Goal: Check status: Check status

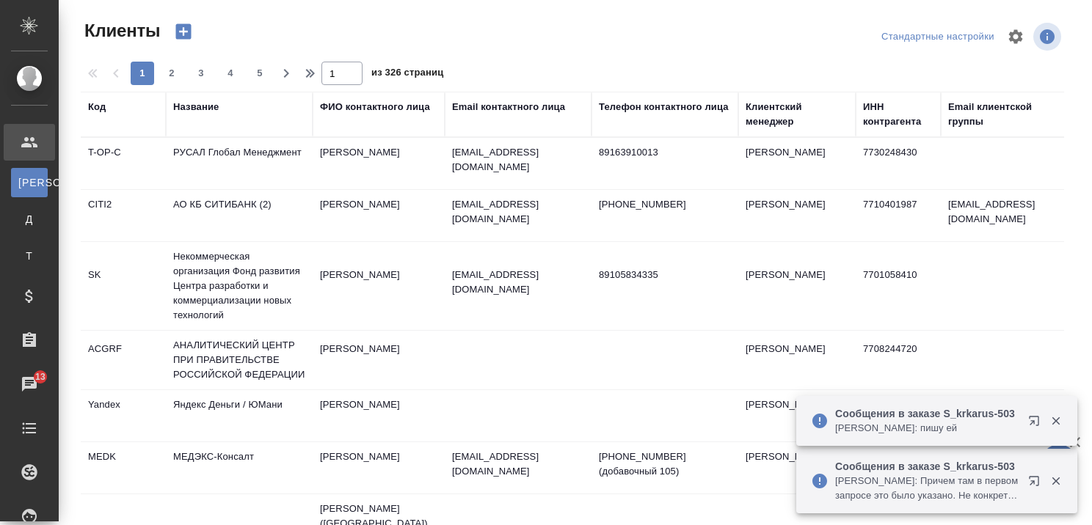
select select "RU"
click at [217, 106] on div "Название" at bounding box center [195, 107] width 45 height 15
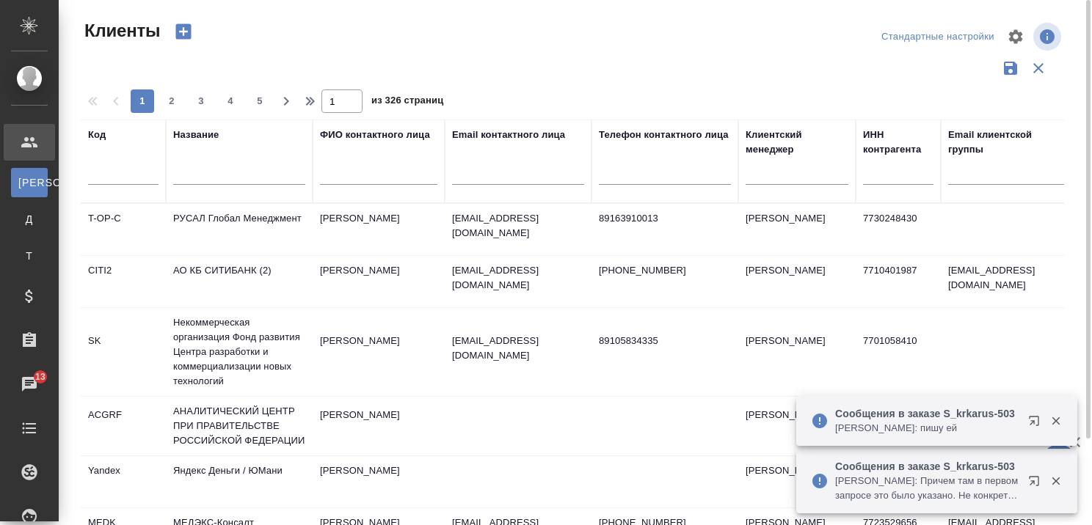
click at [231, 144] on div "Название" at bounding box center [239, 162] width 132 height 68
click at [219, 178] on input "text" at bounding box center [239, 176] width 132 height 18
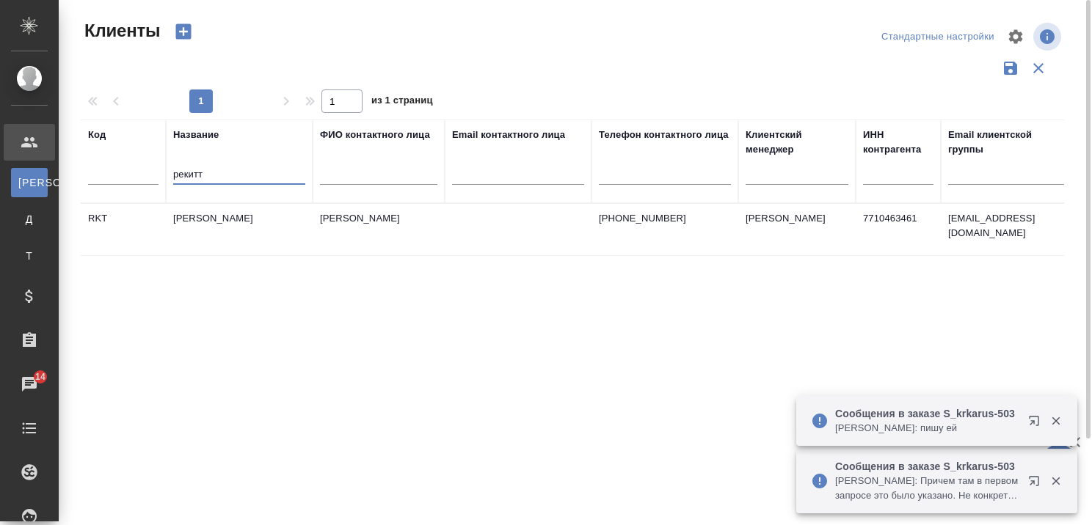
type input "рекитт"
click at [221, 209] on td "[PERSON_NAME]" at bounding box center [239, 229] width 147 height 51
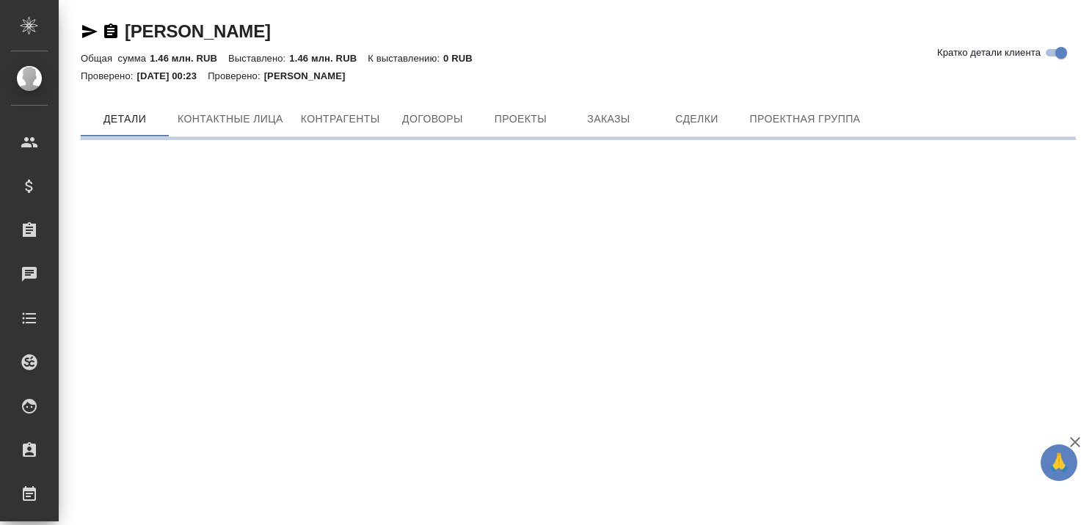
click at [607, 91] on div "Рекитт Бенкизер Хэлскэр Кратко детали клиента Общая сумма 1.46 млн. RUB Выставл…" at bounding box center [578, 74] width 1011 height 148
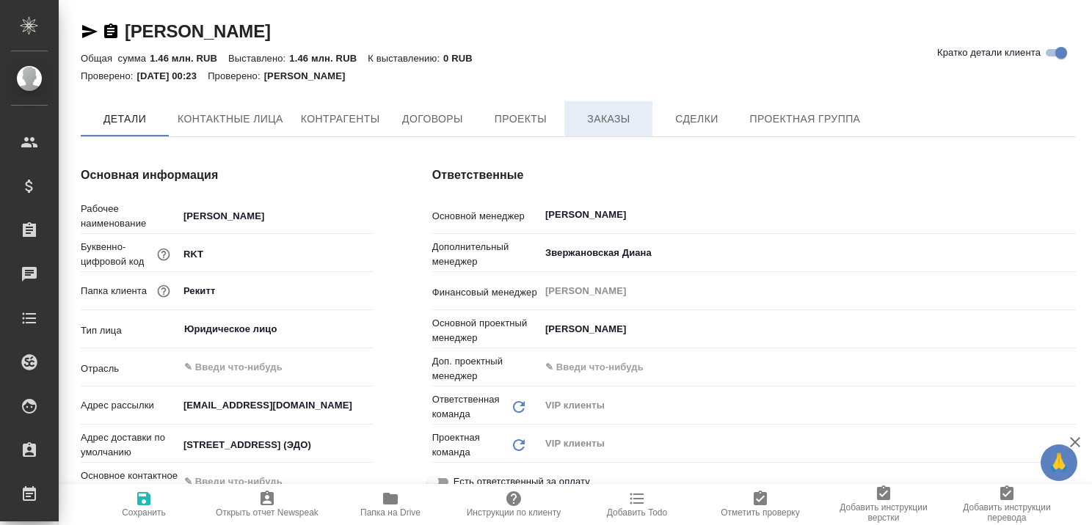
click at [605, 114] on span "Заказы" at bounding box center [608, 119] width 70 height 18
type textarea "x"
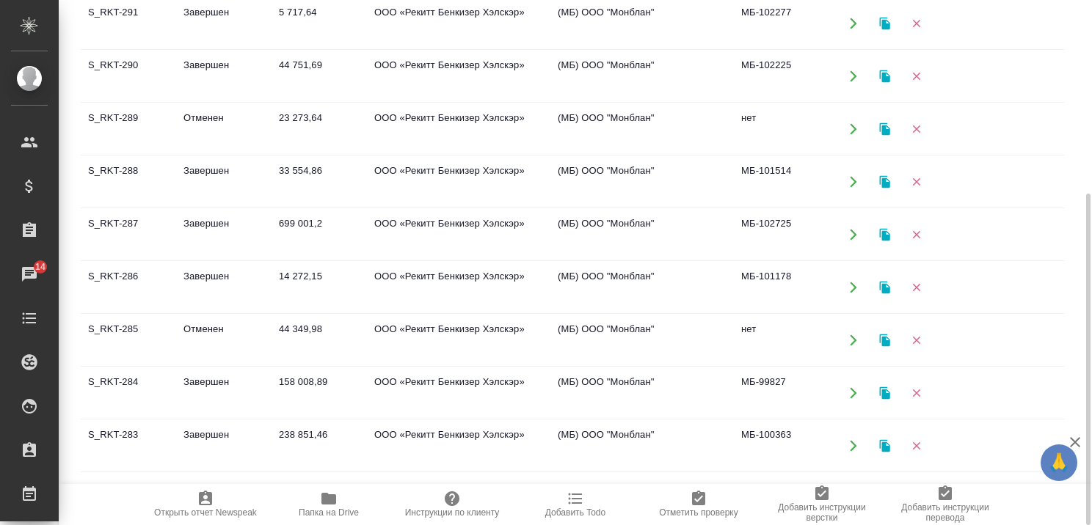
scroll to position [367, 0]
click at [208, 270] on td "Завершен" at bounding box center [223, 285] width 95 height 51
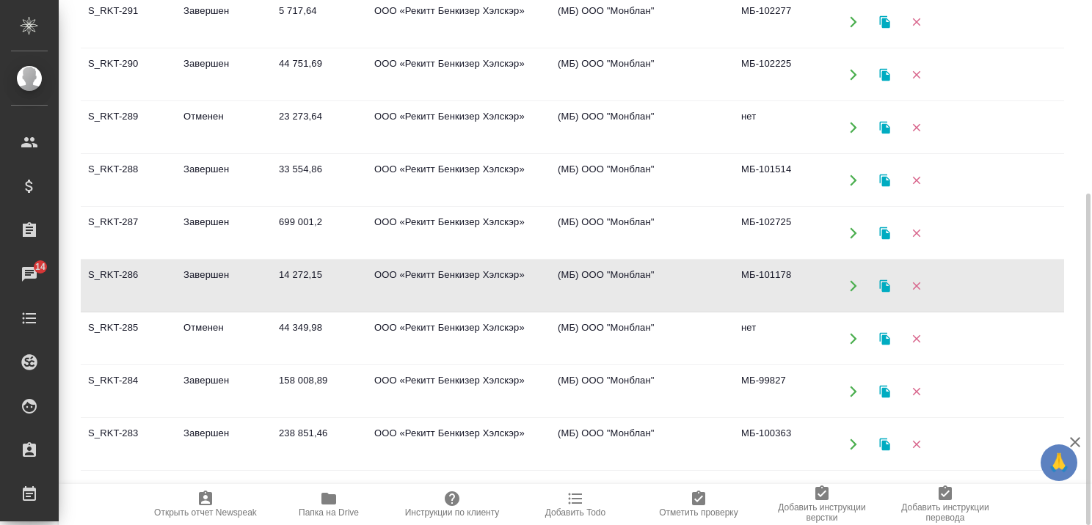
click at [208, 270] on td "Завершен" at bounding box center [223, 285] width 95 height 51
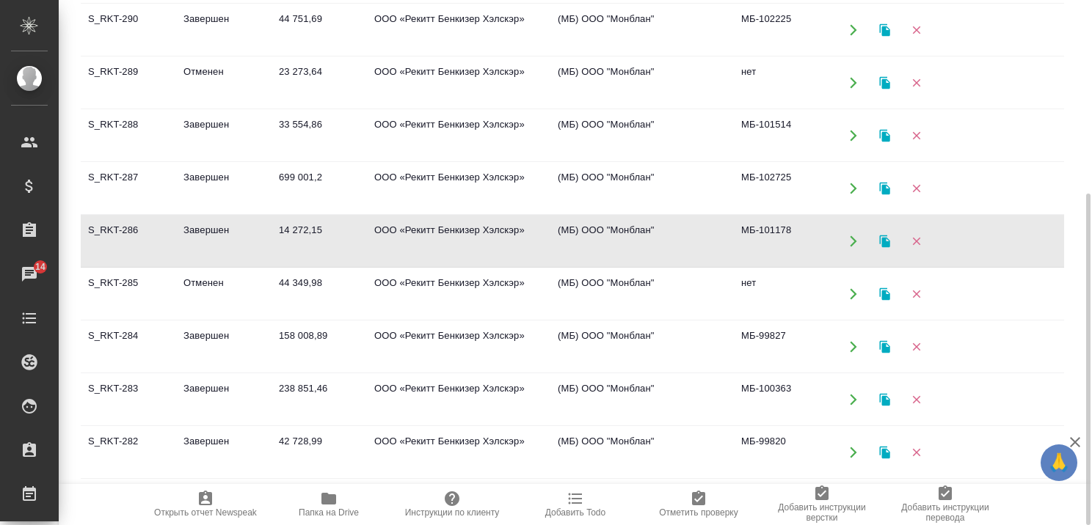
scroll to position [440, 0]
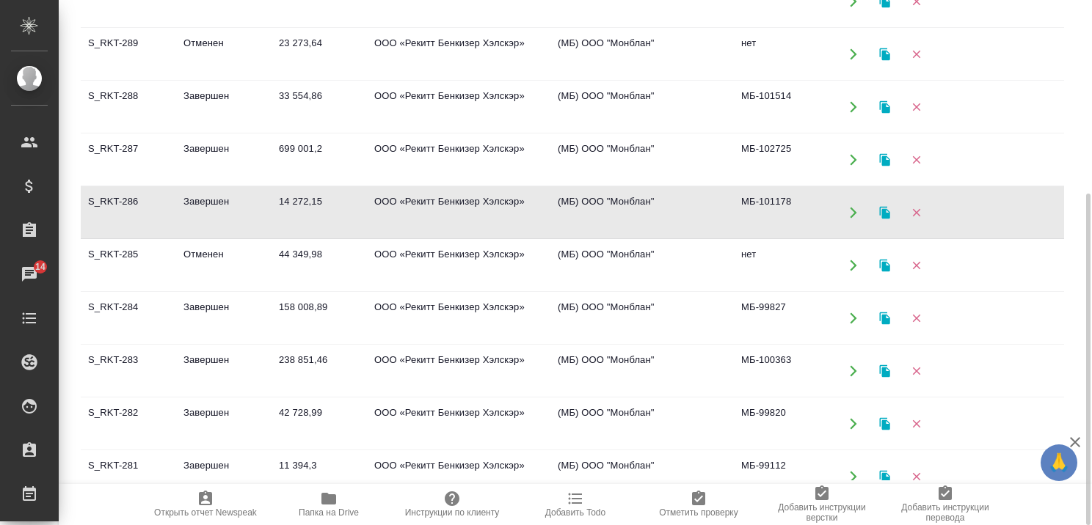
click at [213, 90] on td "Завершен" at bounding box center [223, 106] width 95 height 51
click at [213, 89] on td "Завершен" at bounding box center [223, 106] width 95 height 51
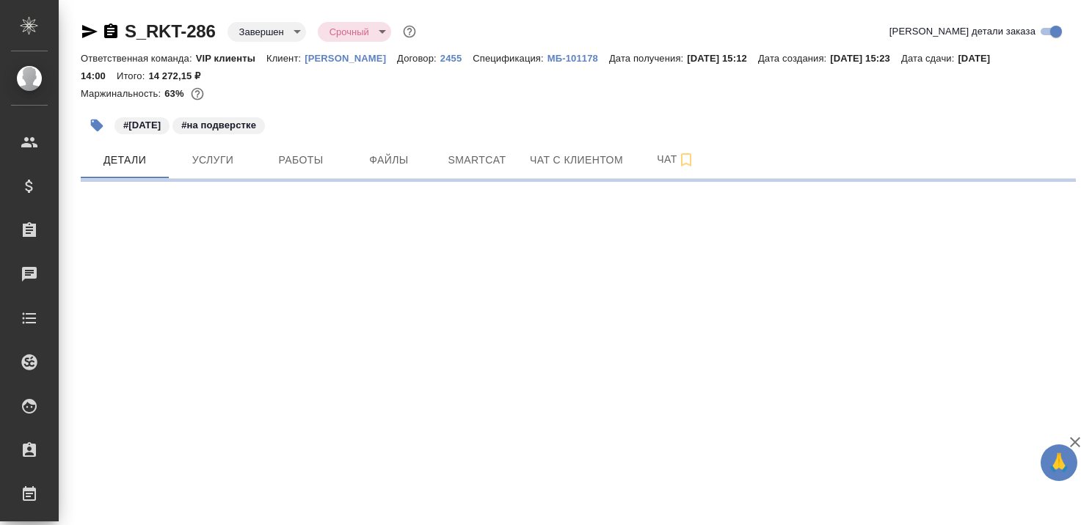
select select "RU"
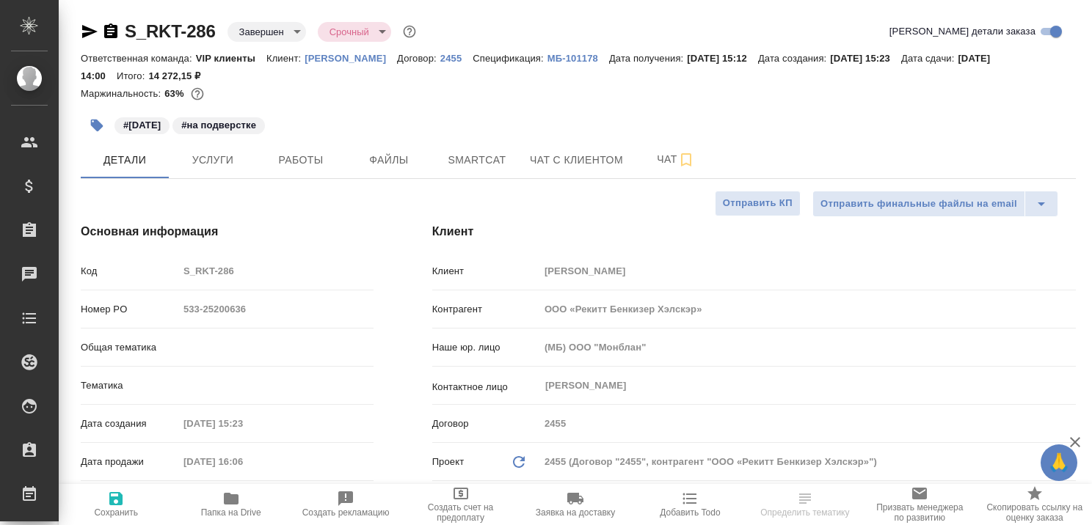
type textarea "x"
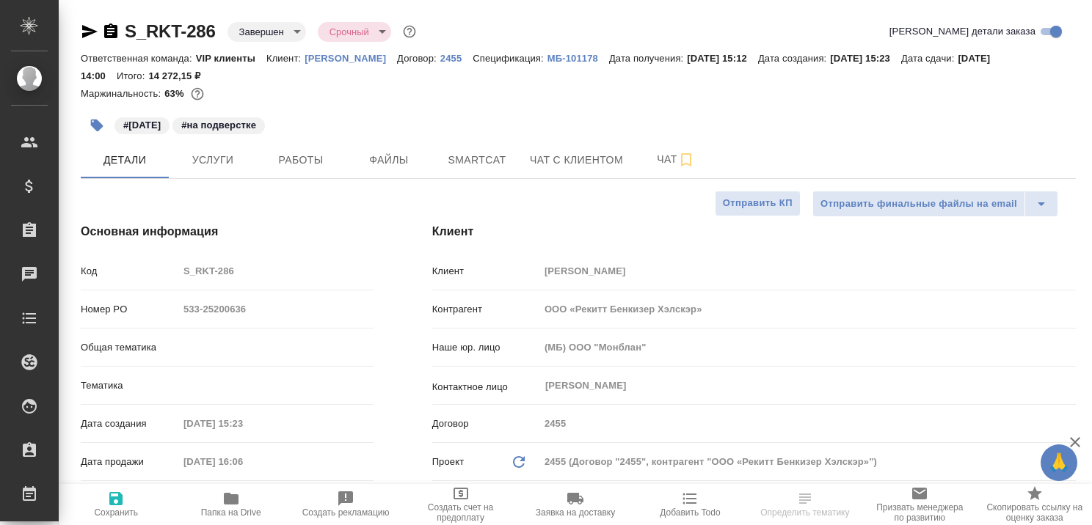
type textarea "x"
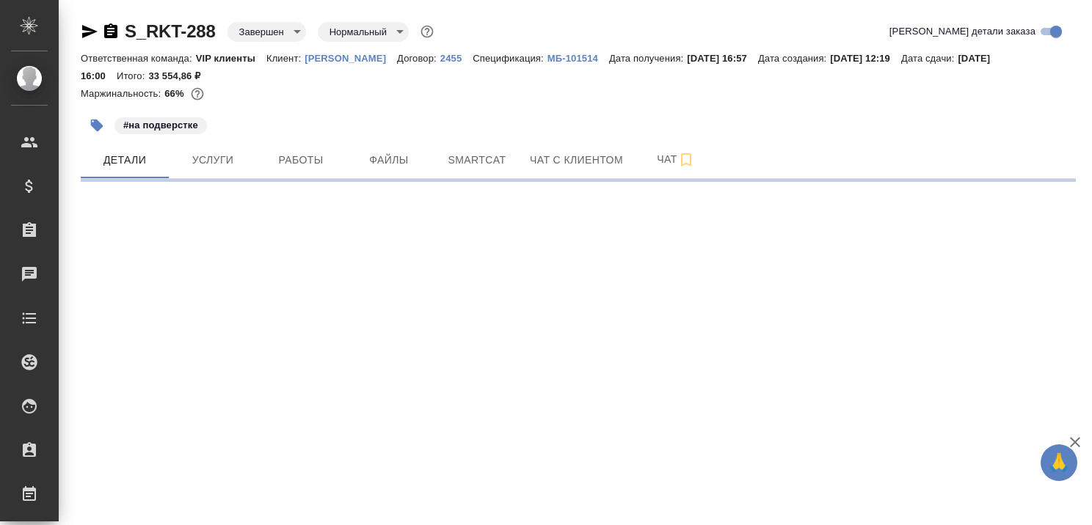
select select "RU"
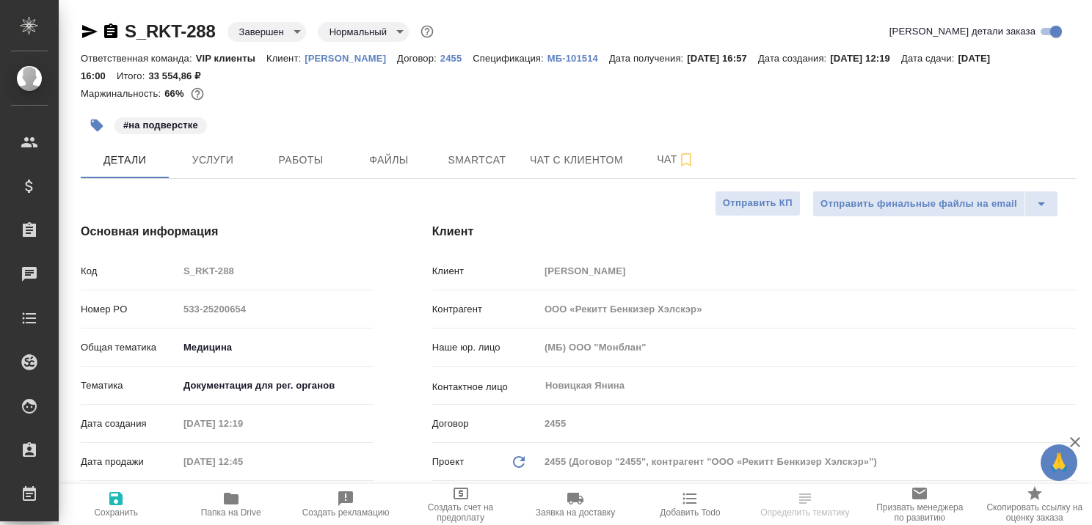
type textarea "x"
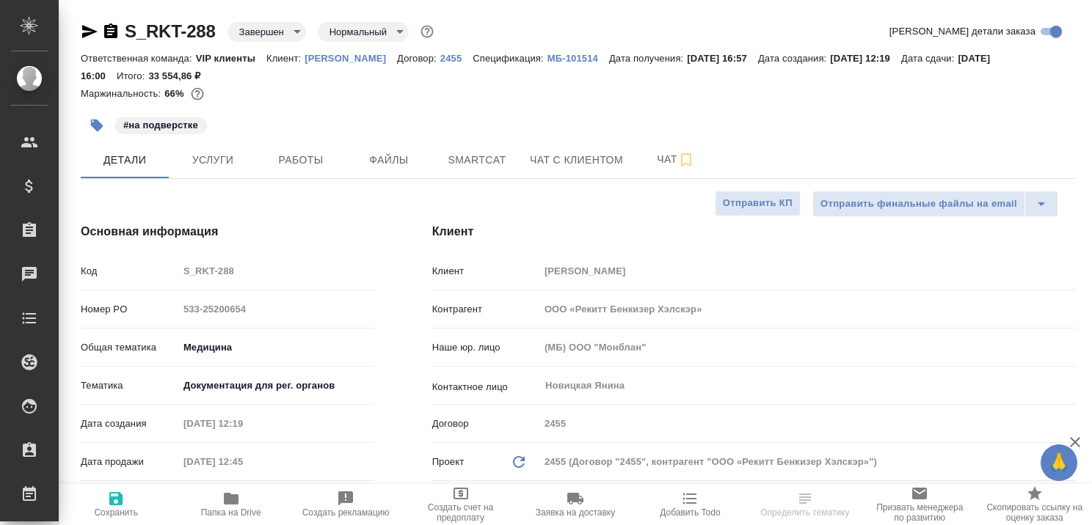
type textarea "x"
